Goal: Task Accomplishment & Management: Manage account settings

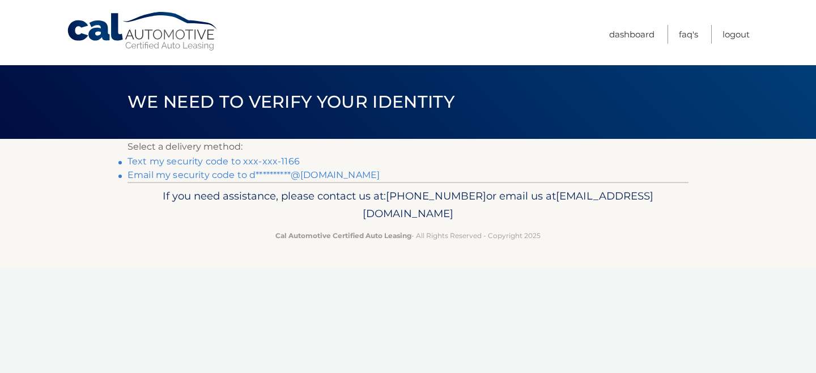
click at [215, 159] on link "Text my security code to xxx-xxx-1166" at bounding box center [213, 161] width 172 height 11
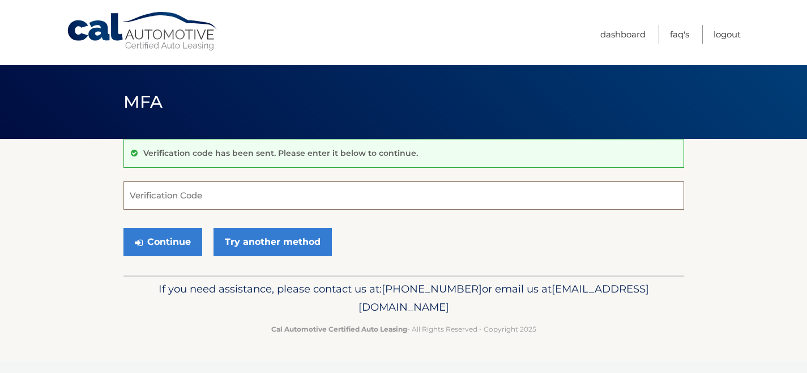
click at [228, 194] on input "Verification Code" at bounding box center [404, 195] width 561 height 28
type input "650561"
click at [143, 225] on div "Continue Try another method" at bounding box center [407, 242] width 561 height 39
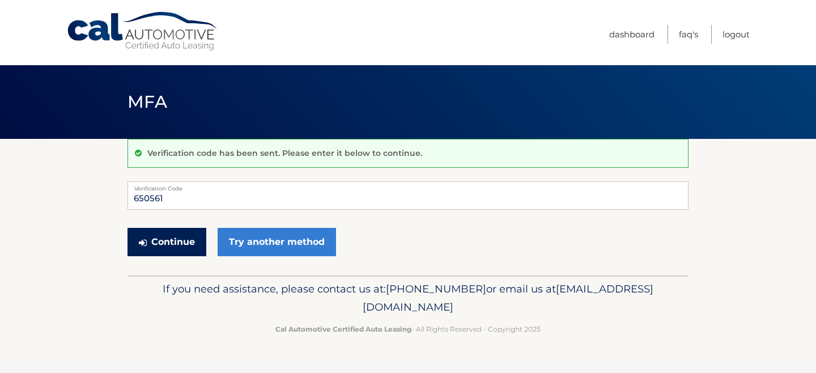
click at [160, 247] on button "Continue" at bounding box center [166, 242] width 79 height 28
